Goal: Task Accomplishment & Management: Manage account settings

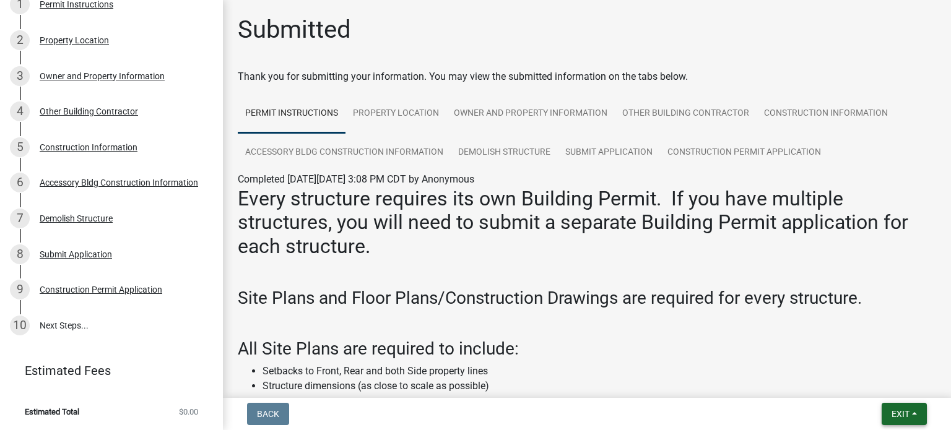
click at [892, 409] on span "Exit" at bounding box center [901, 414] width 18 height 10
click at [858, 380] on button "Save & Exit" at bounding box center [878, 382] width 99 height 30
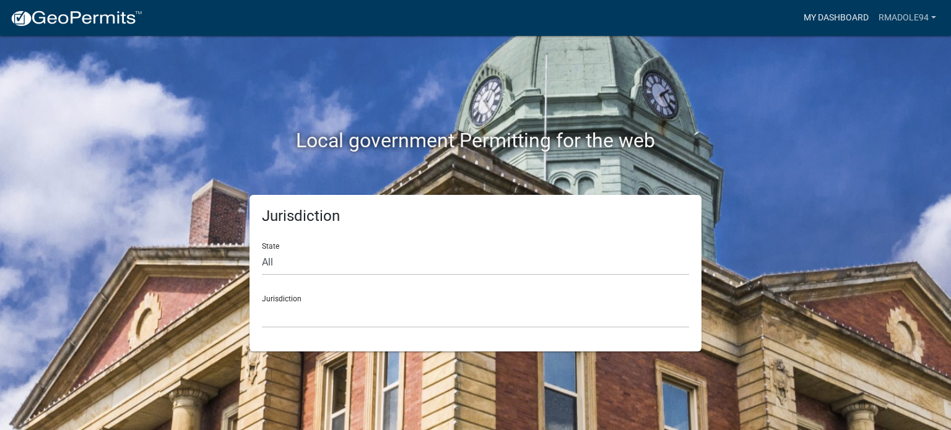
click at [851, 17] on link "My Dashboard" at bounding box center [836, 18] width 75 height 24
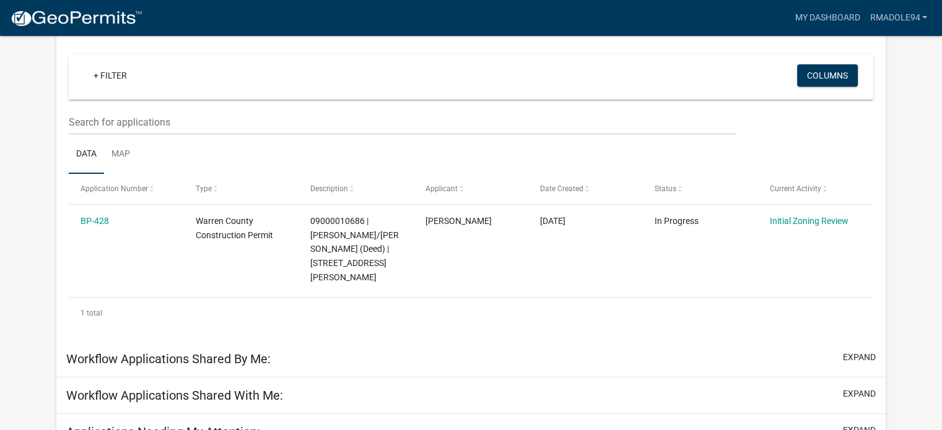
scroll to position [102, 0]
